Goal: Task Accomplishment & Management: Use online tool/utility

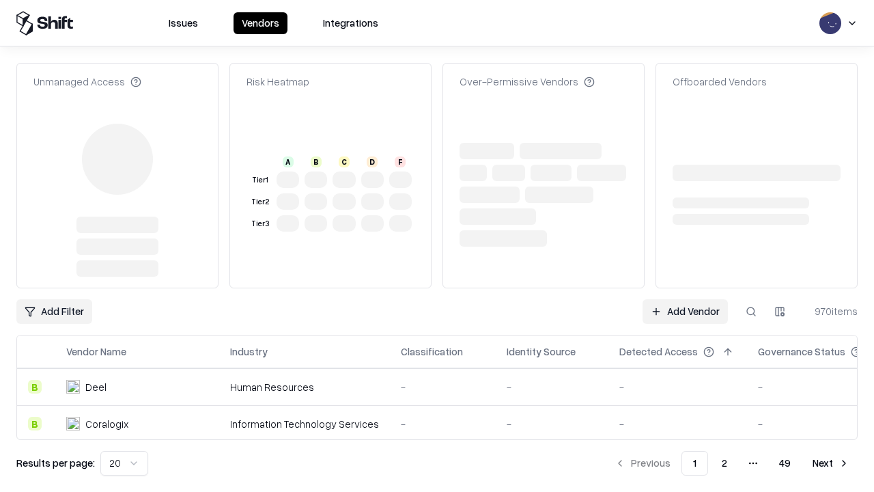
click at [685, 299] on link "Add Vendor" at bounding box center [685, 311] width 85 height 25
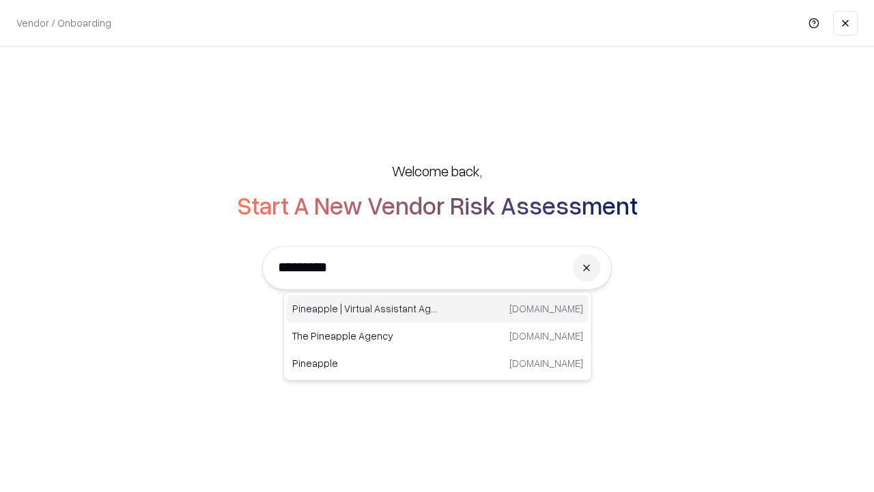
click at [438, 309] on div "Pineapple | Virtual Assistant Agency [DOMAIN_NAME]" at bounding box center [438, 308] width 302 height 27
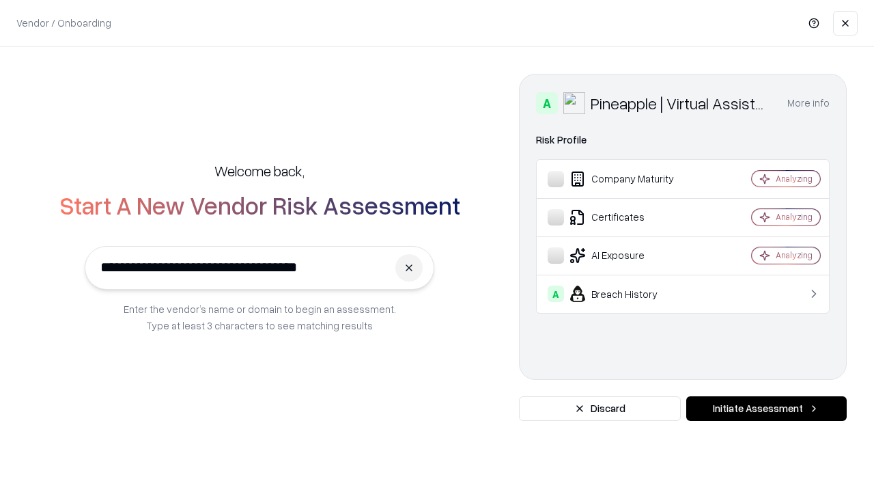
type input "**********"
click at [766, 409] on button "Initiate Assessment" at bounding box center [767, 408] width 161 height 25
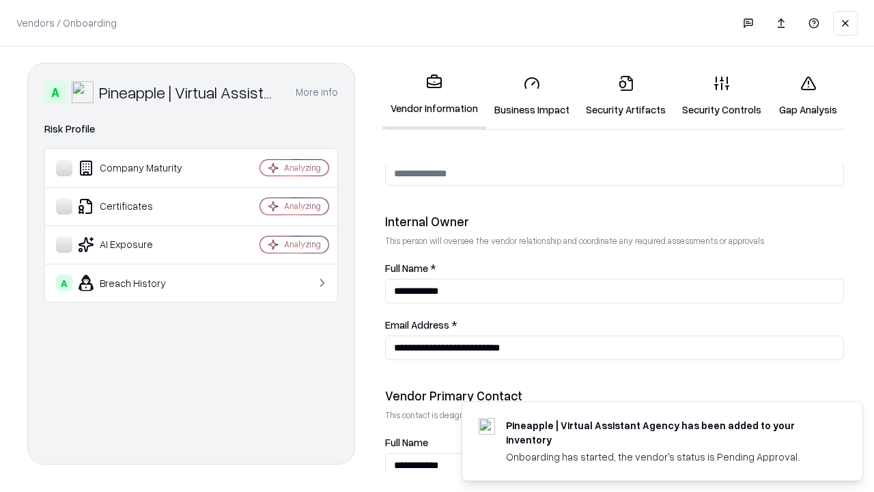
scroll to position [708, 0]
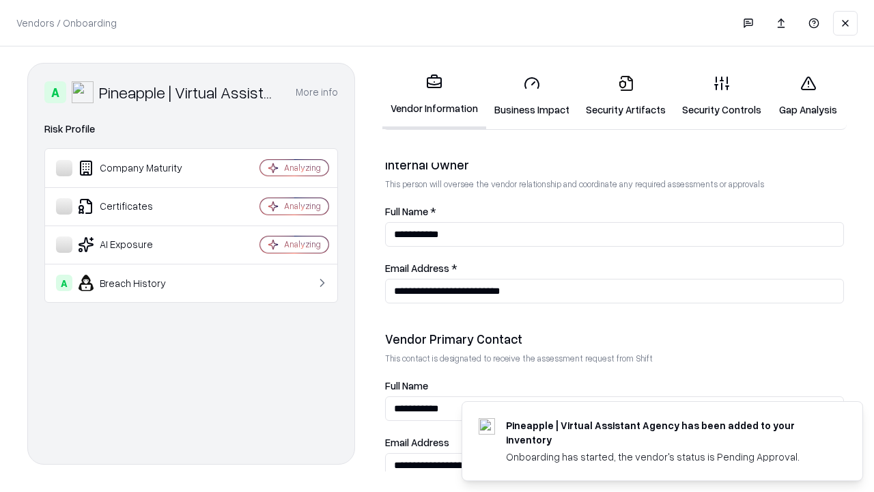
click at [532, 96] on link "Business Impact" at bounding box center [532, 96] width 92 height 64
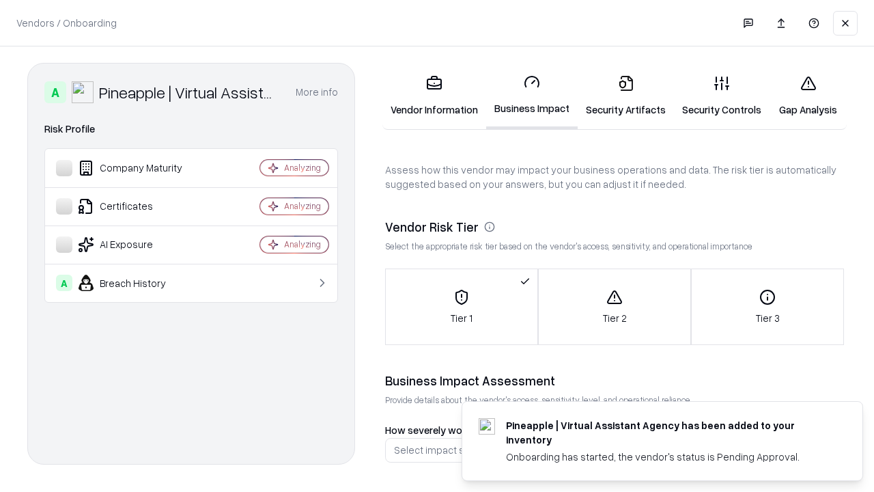
click at [626, 96] on link "Security Artifacts" at bounding box center [626, 96] width 96 height 64
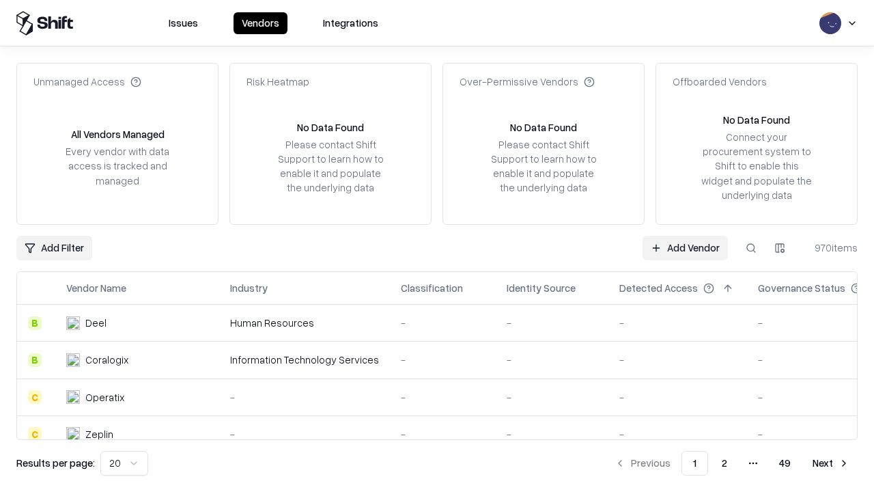
click at [685, 247] on link "Add Vendor" at bounding box center [685, 248] width 85 height 25
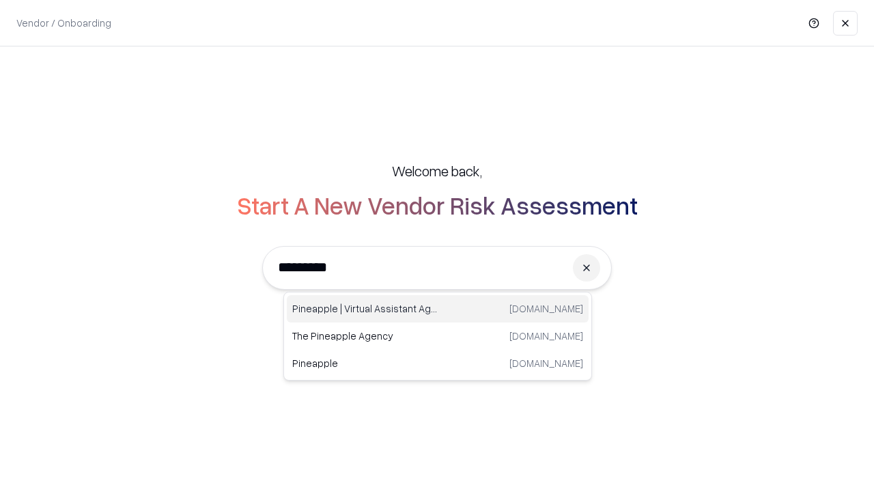
click at [438, 309] on div "Pineapple | Virtual Assistant Agency [DOMAIN_NAME]" at bounding box center [438, 308] width 302 height 27
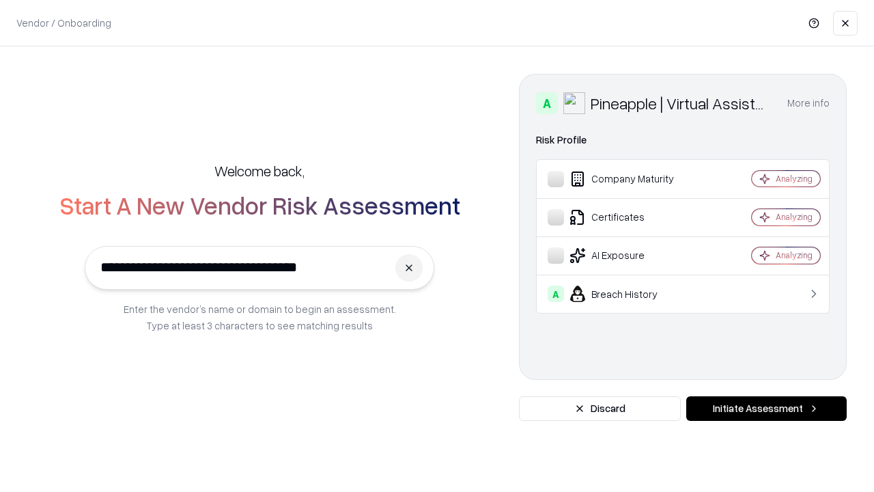
type input "**********"
click at [766, 409] on button "Initiate Assessment" at bounding box center [767, 408] width 161 height 25
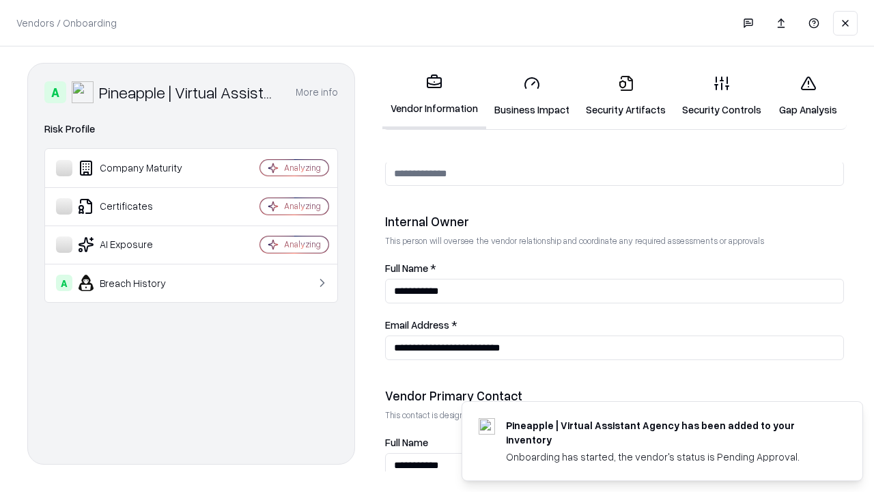
scroll to position [708, 0]
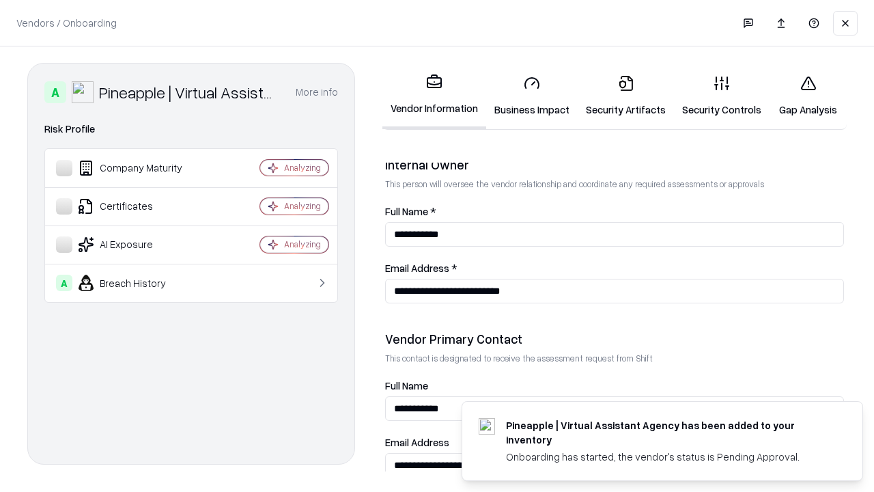
click at [808, 96] on link "Gap Analysis" at bounding box center [808, 96] width 77 height 64
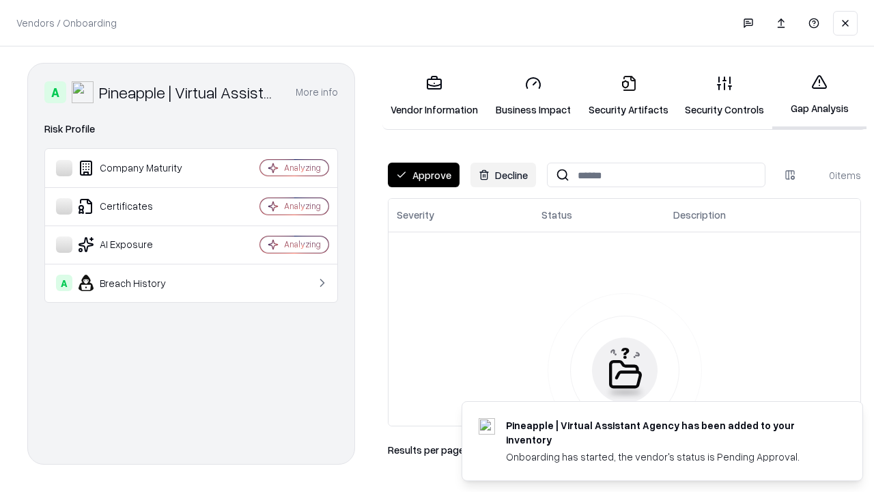
click at [424, 175] on button "Approve" at bounding box center [424, 175] width 72 height 25
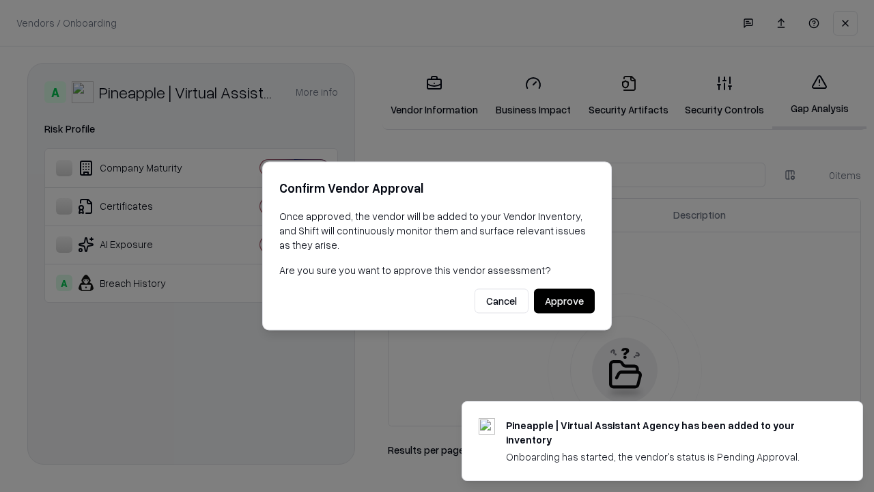
click at [564, 301] on button "Approve" at bounding box center [564, 301] width 61 height 25
